Goal: Information Seeking & Learning: Learn about a topic

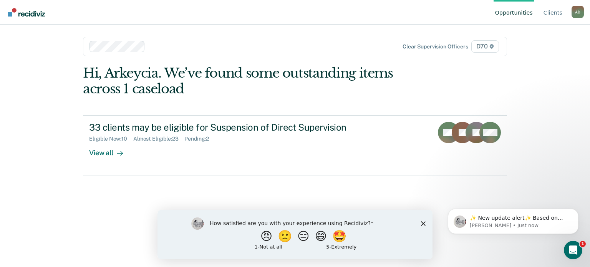
click at [513, 66] on main "Clear supervision officers D70 Hi, Arkeycia. We’ve found some outstanding items…" at bounding box center [295, 137] width 443 height 224
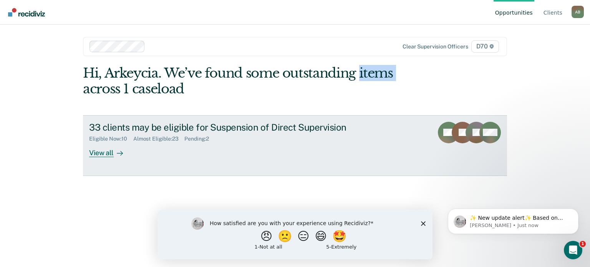
click at [102, 156] on div "View all" at bounding box center [110, 149] width 43 height 15
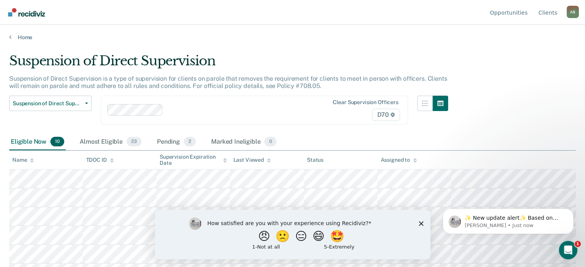
click at [460, 50] on main "Suspension of Direct Supervision Suspension of Direct Supervision is a type of …" at bounding box center [292, 153] width 585 height 224
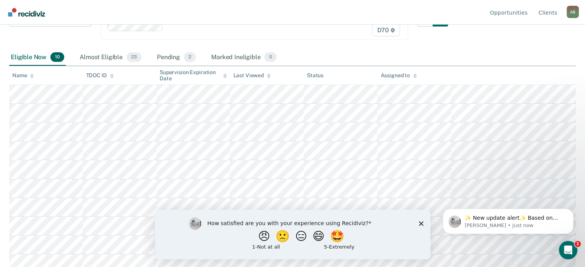
scroll to position [90, 0]
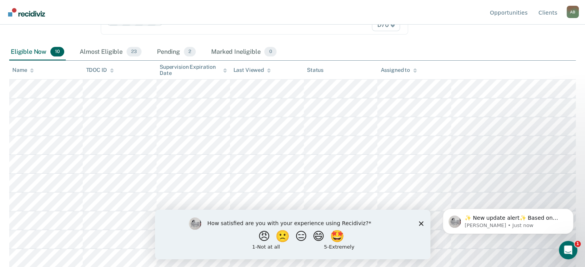
click at [421, 224] on icon "Close survey" at bounding box center [420, 223] width 5 height 5
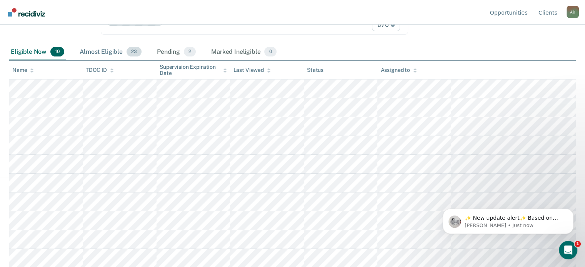
click at [109, 52] on div "Almost Eligible 23" at bounding box center [110, 52] width 65 height 17
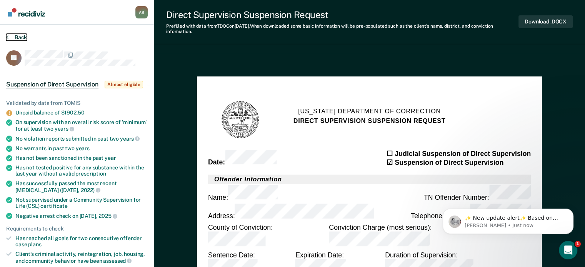
click at [8, 36] on button "Back" at bounding box center [16, 37] width 21 height 7
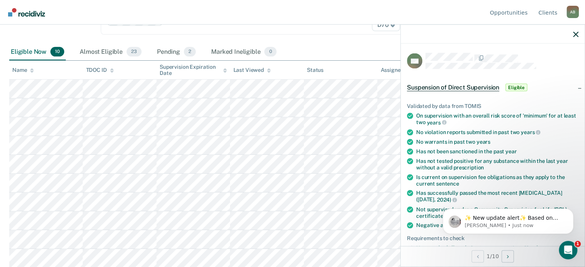
click at [571, 33] on div at bounding box center [492, 34] width 184 height 19
click at [576, 33] on icon "button" at bounding box center [575, 34] width 5 height 5
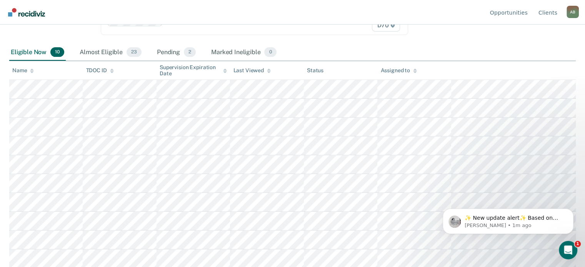
scroll to position [90, 0]
click at [171, 49] on div "Pending 2" at bounding box center [176, 52] width 42 height 17
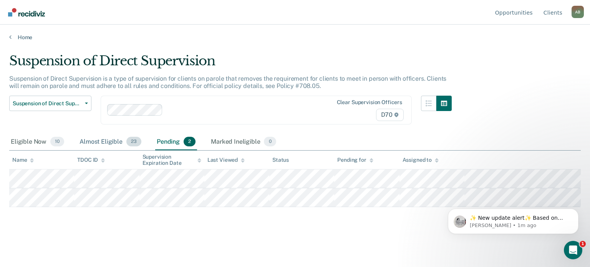
click at [121, 146] on div "Almost Eligible 23" at bounding box center [110, 142] width 65 height 17
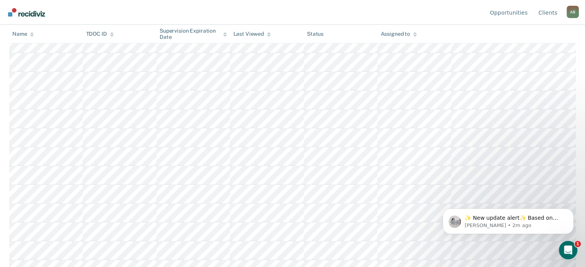
scroll to position [356, 0]
drag, startPoint x: 590, startPoint y: 47, endPoint x: 126, endPoint y: 28, distance: 464.3
drag, startPoint x: 501, startPoint y: 241, endPoint x: 555, endPoint y: 218, distance: 58.5
click at [555, 218] on body "✨ New update alert✨ Based on your feedback, we've made a few updates we wanted …" at bounding box center [508, 203] width 148 height 80
click at [532, 223] on p "[PERSON_NAME] • 2m ago" at bounding box center [513, 225] width 99 height 7
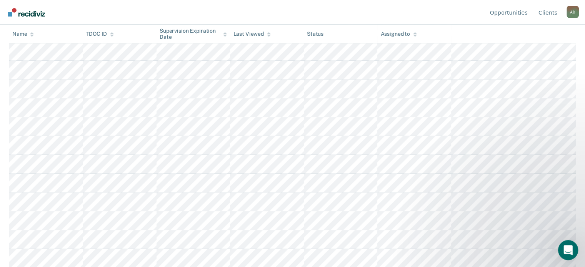
click at [562, 256] on div "Open Intercom Messenger" at bounding box center [566, 248] width 25 height 25
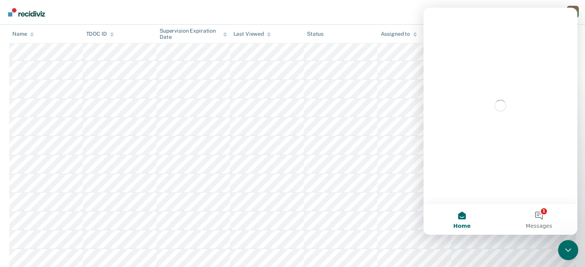
scroll to position [0, 0]
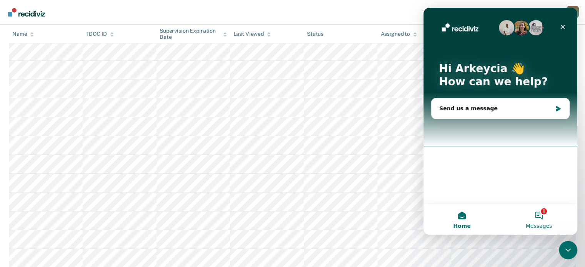
click at [536, 215] on button "1 Messages" at bounding box center [538, 219] width 77 height 31
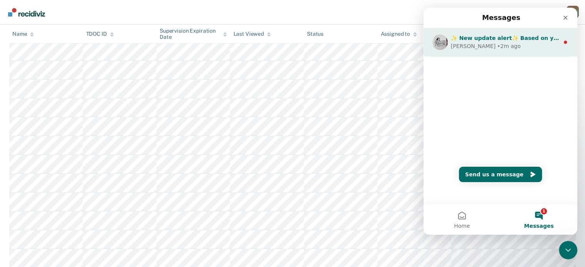
click at [524, 44] on div "[PERSON_NAME] • 2m ago" at bounding box center [504, 46] width 108 height 8
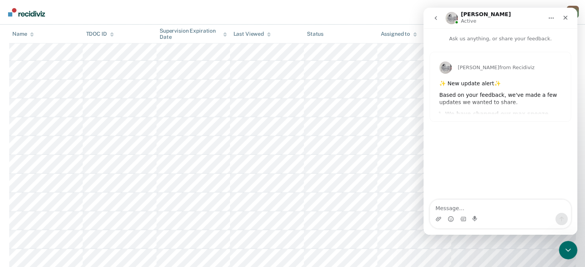
click at [506, 85] on div "✨ New update alert✨" at bounding box center [500, 84] width 122 height 8
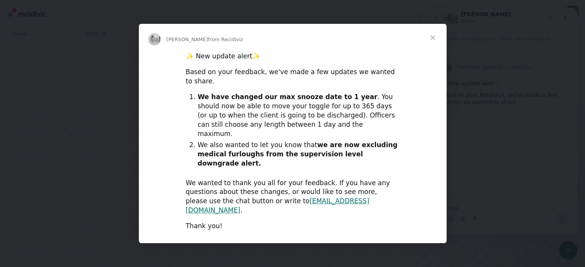
click at [429, 51] on span "Close" at bounding box center [433, 38] width 28 height 28
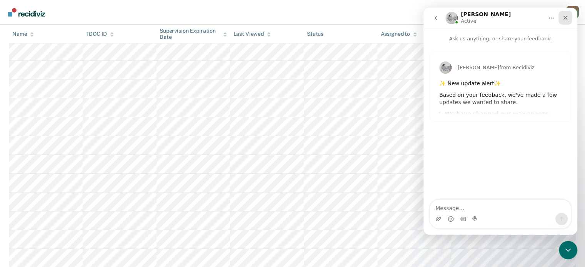
click at [567, 21] on div "Close" at bounding box center [565, 18] width 14 height 14
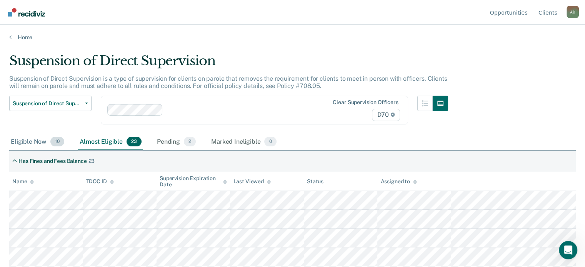
click at [31, 139] on div "Eligible Now 10" at bounding box center [37, 142] width 56 height 17
